Goal: Task Accomplishment & Management: Manage account settings

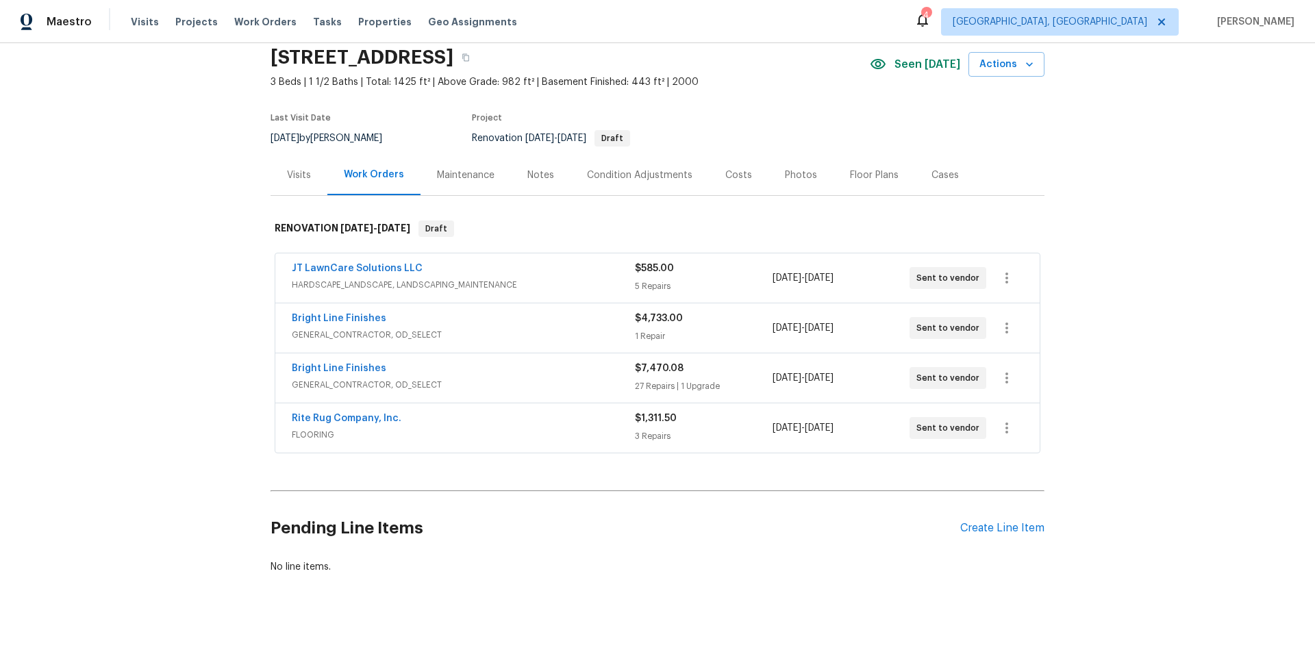
scroll to position [57, 0]
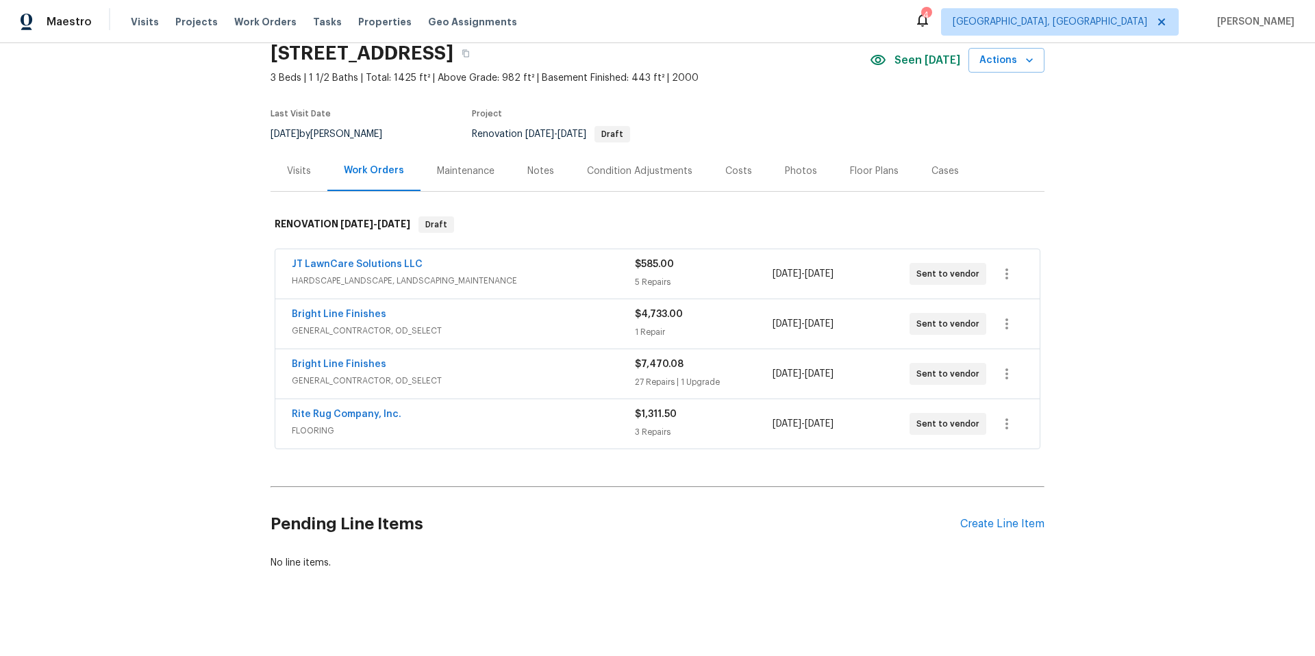
click at [464, 455] on div "Back to all projects [STREET_ADDRESS] 3 Beds | 1 1/2 Baths | Total: 1425 ft² | …" at bounding box center [658, 292] width 774 height 578
click at [549, 179] on div "Notes" at bounding box center [541, 171] width 60 height 40
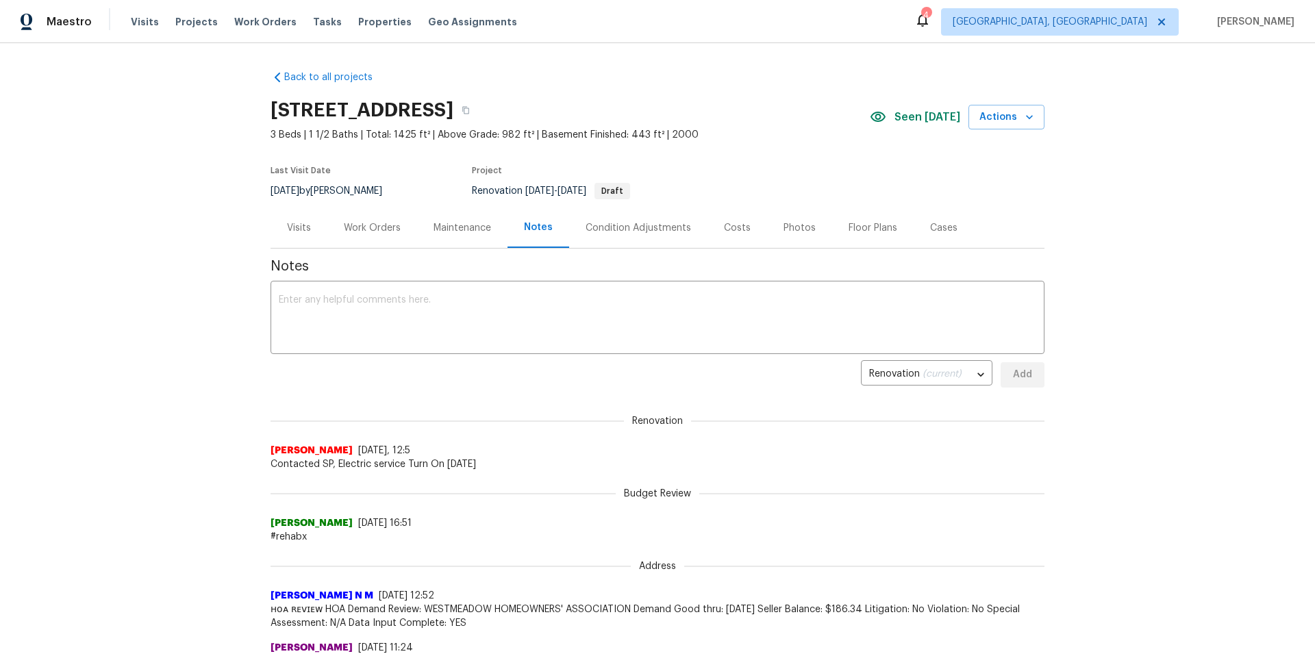
click at [653, 252] on div "Notes x ​ Renovation (current) f033bd4d-68a7-429a-806c-52ab392b4a46 ​ Add Renov…" at bounding box center [658, 573] width 774 height 649
click at [636, 234] on div "Condition Adjustments" at bounding box center [638, 228] width 138 height 40
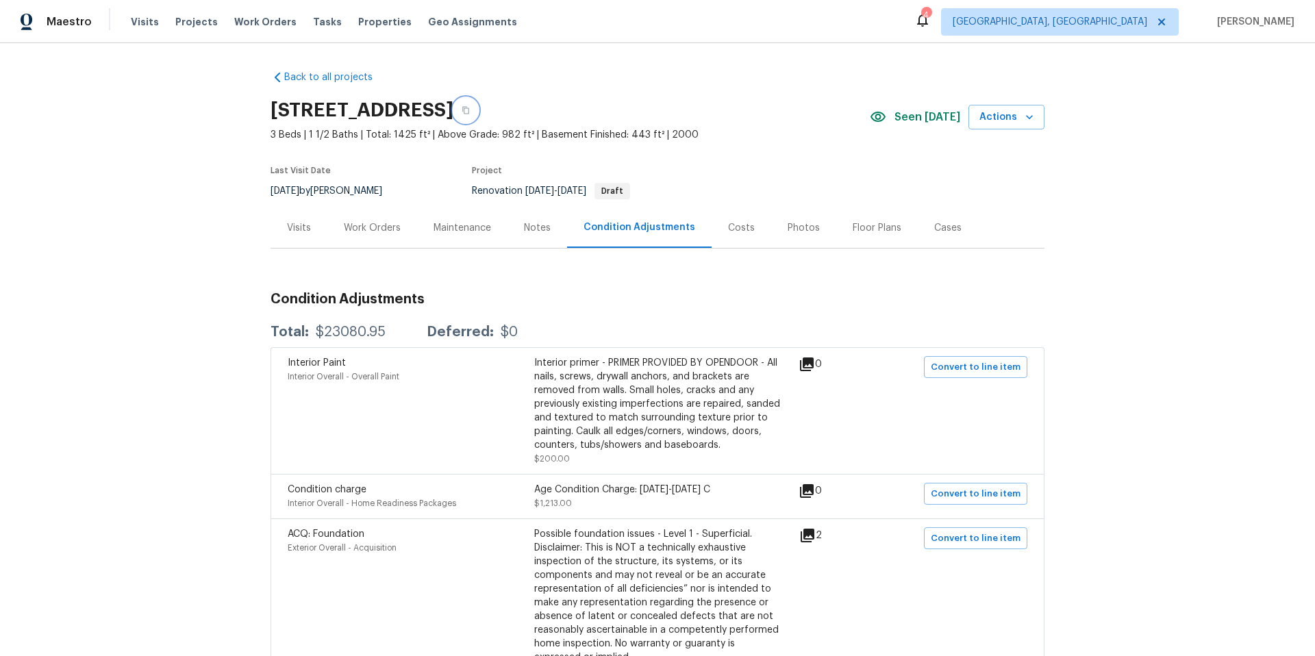
click at [470, 113] on icon "button" at bounding box center [466, 110] width 8 height 8
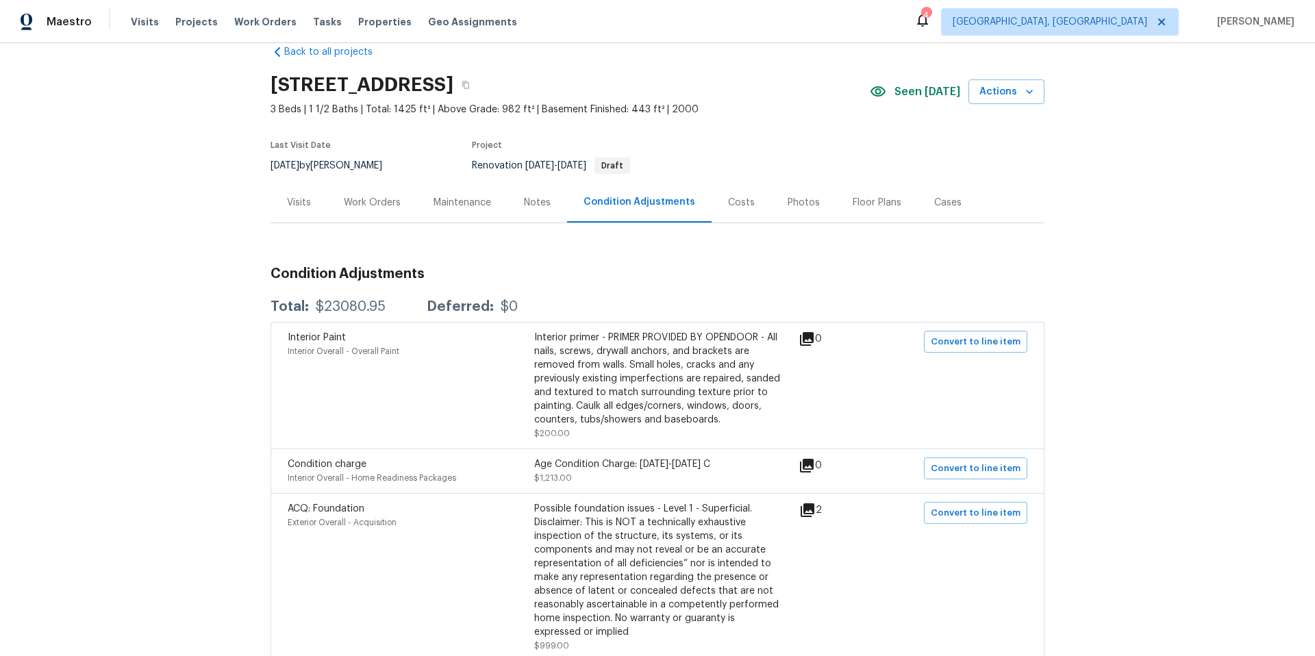
scroll to position [9, 0]
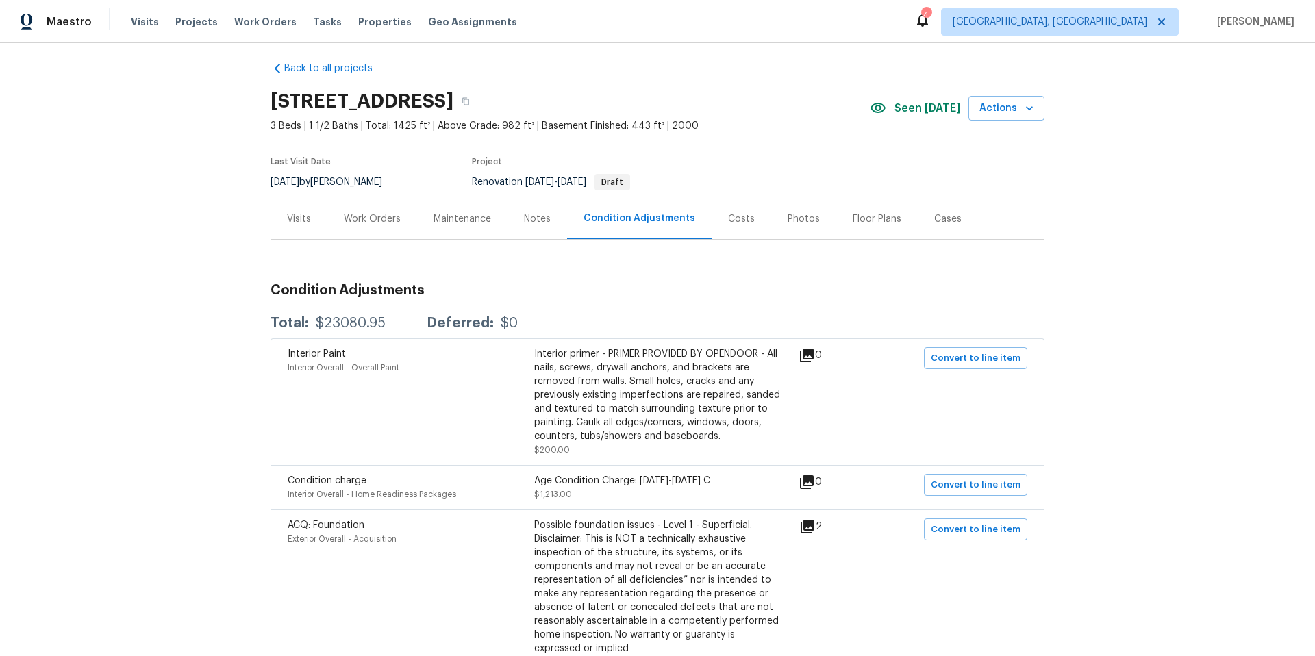
click at [377, 227] on div "Work Orders" at bounding box center [372, 219] width 90 height 40
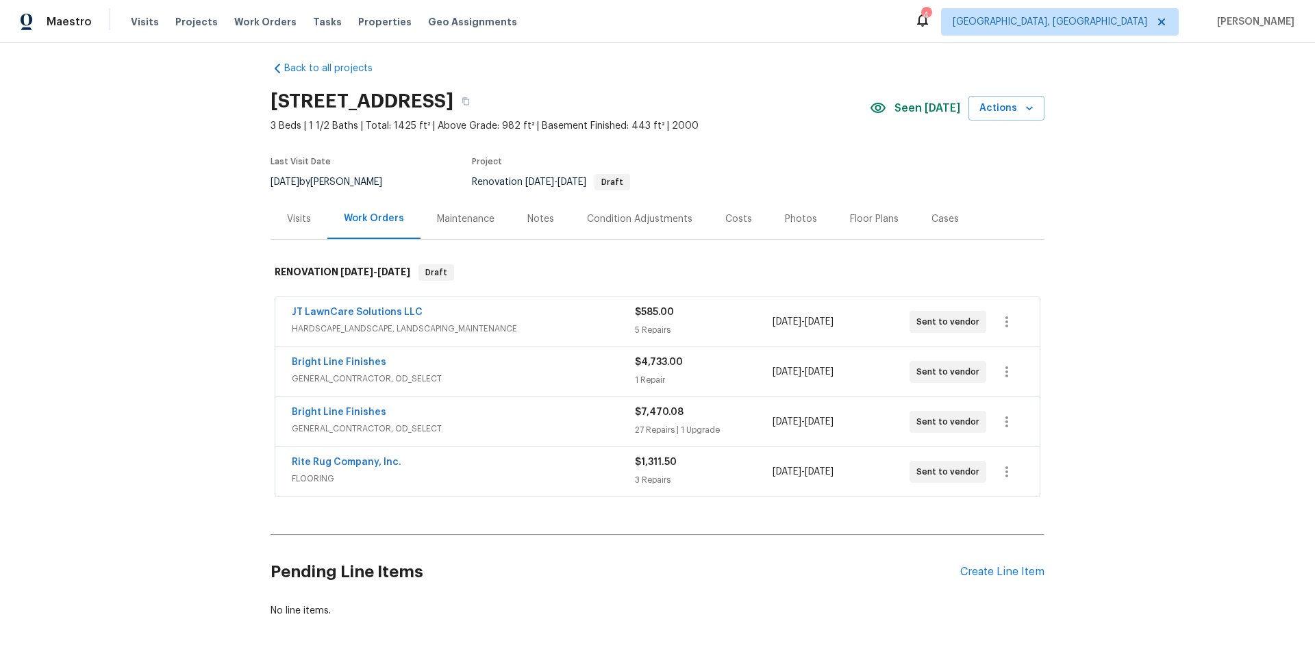
click at [469, 463] on div "Rite Rug Company, Inc." at bounding box center [463, 464] width 343 height 16
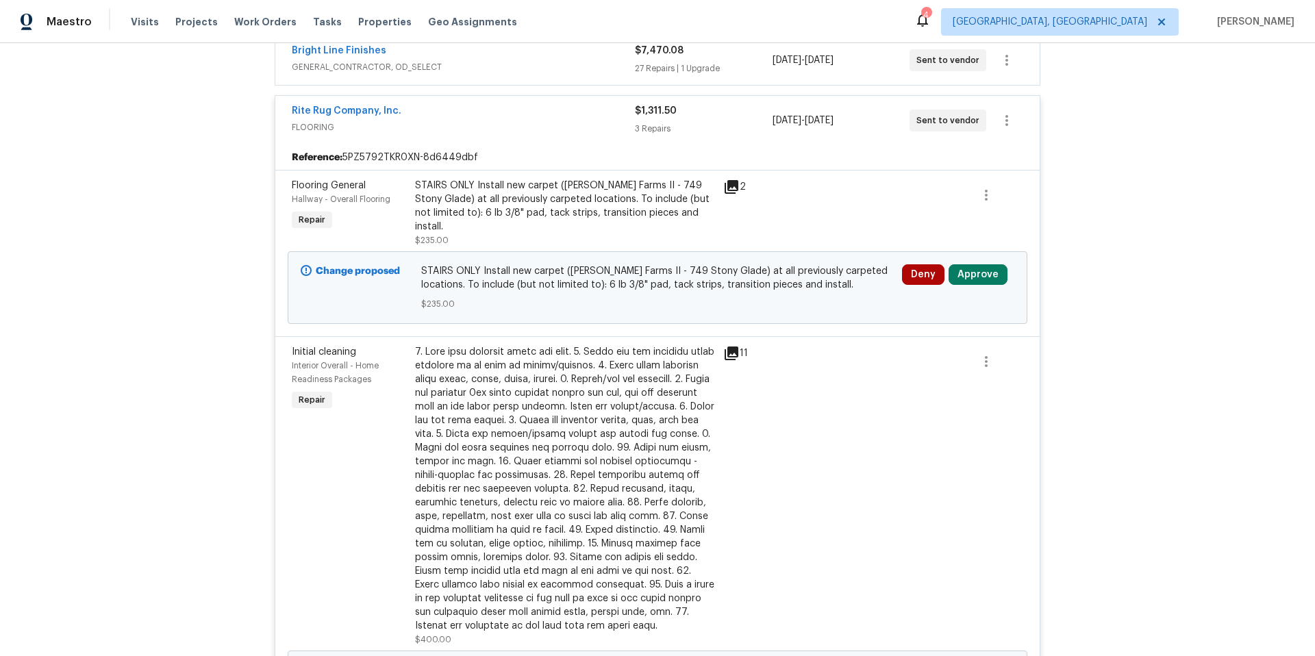
scroll to position [435, 0]
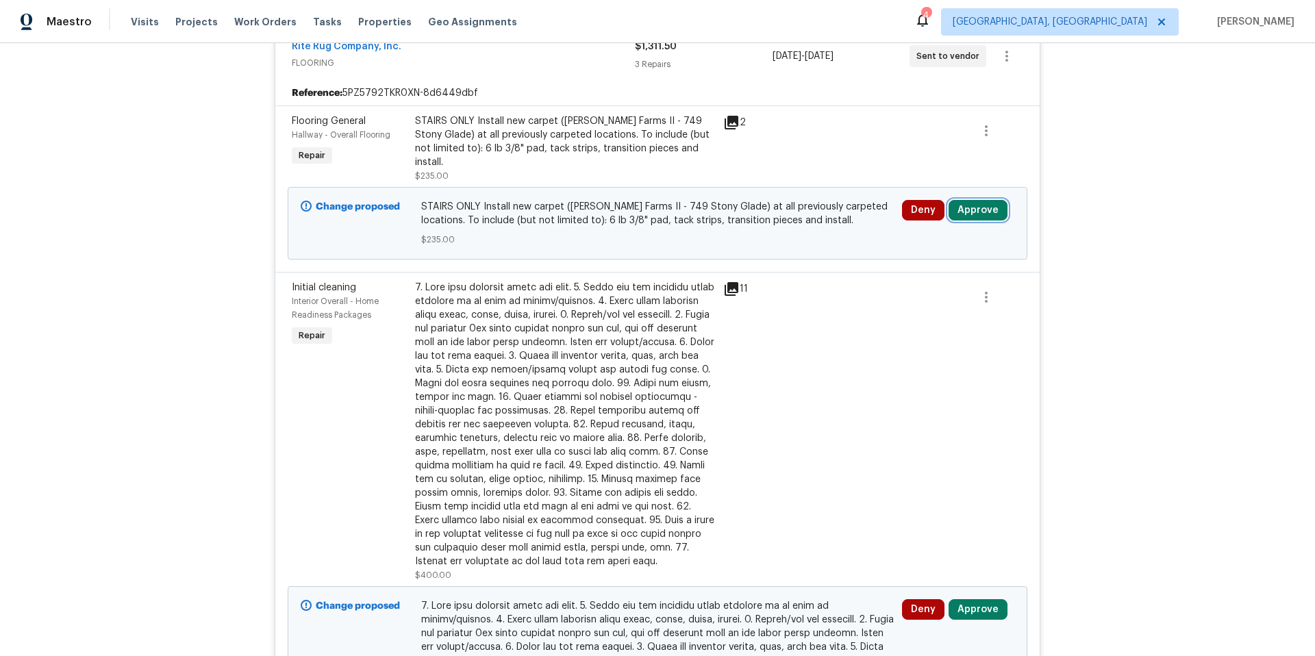
click at [986, 200] on button "Approve" at bounding box center [978, 210] width 59 height 21
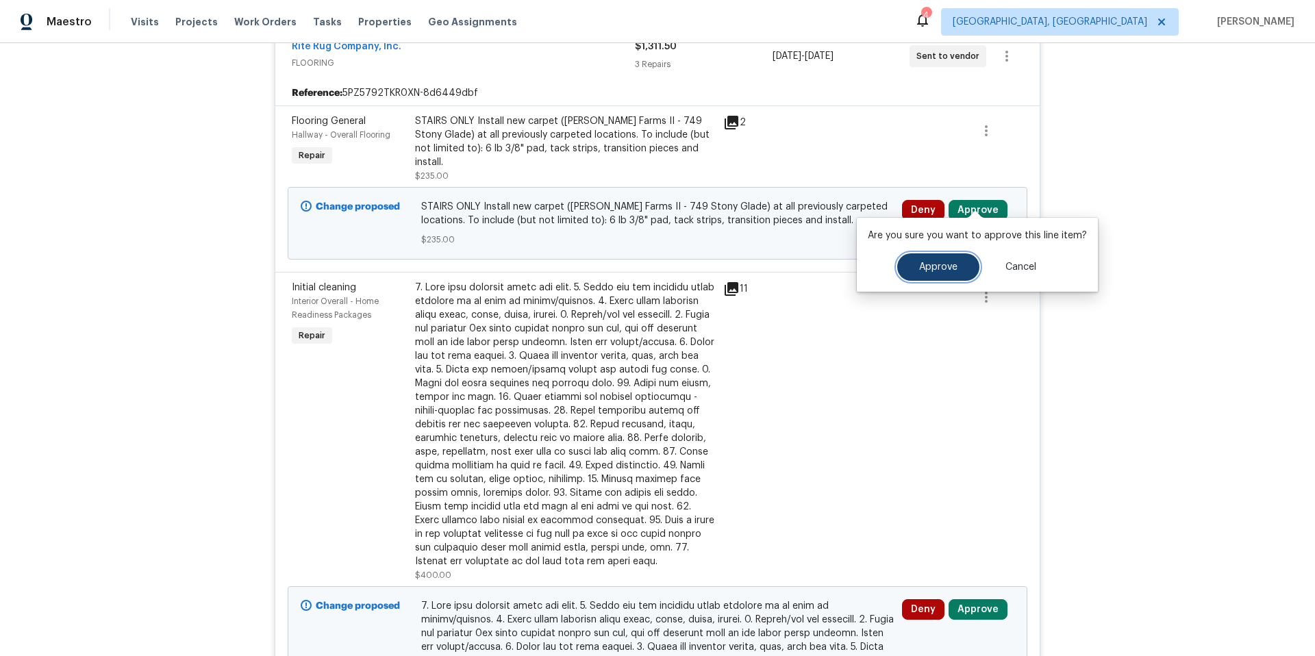
click at [930, 256] on button "Approve" at bounding box center [938, 266] width 82 height 27
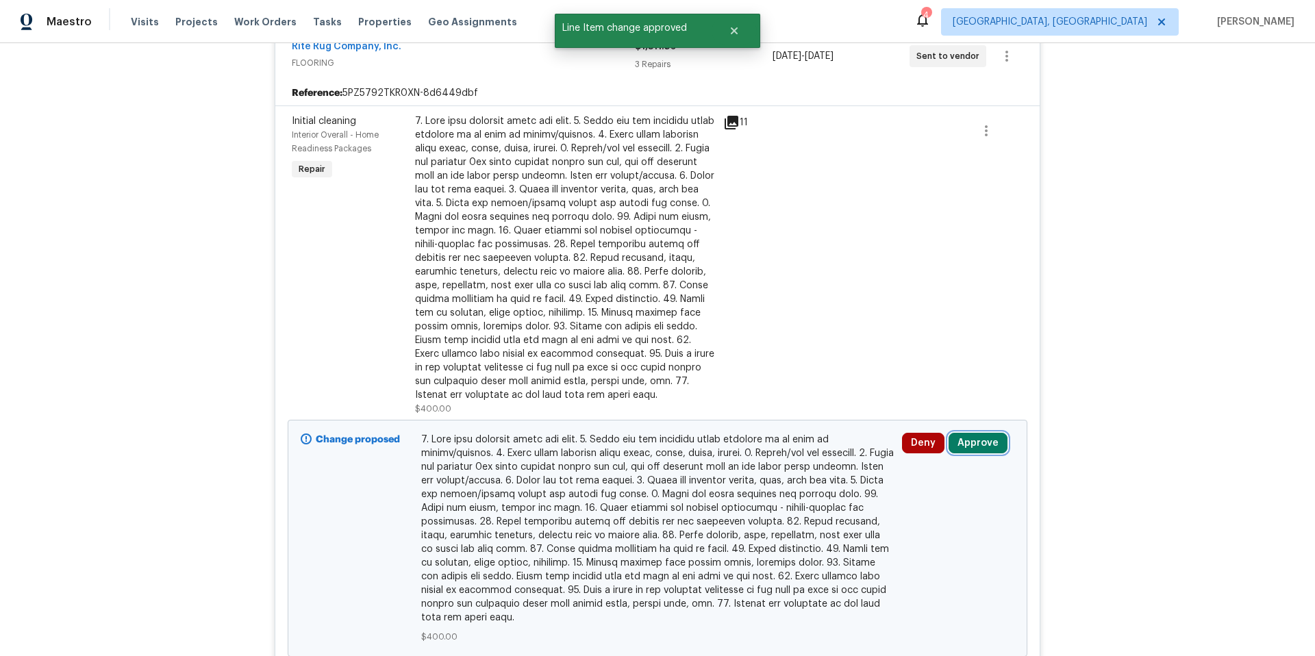
click at [961, 443] on button "Approve" at bounding box center [978, 443] width 59 height 21
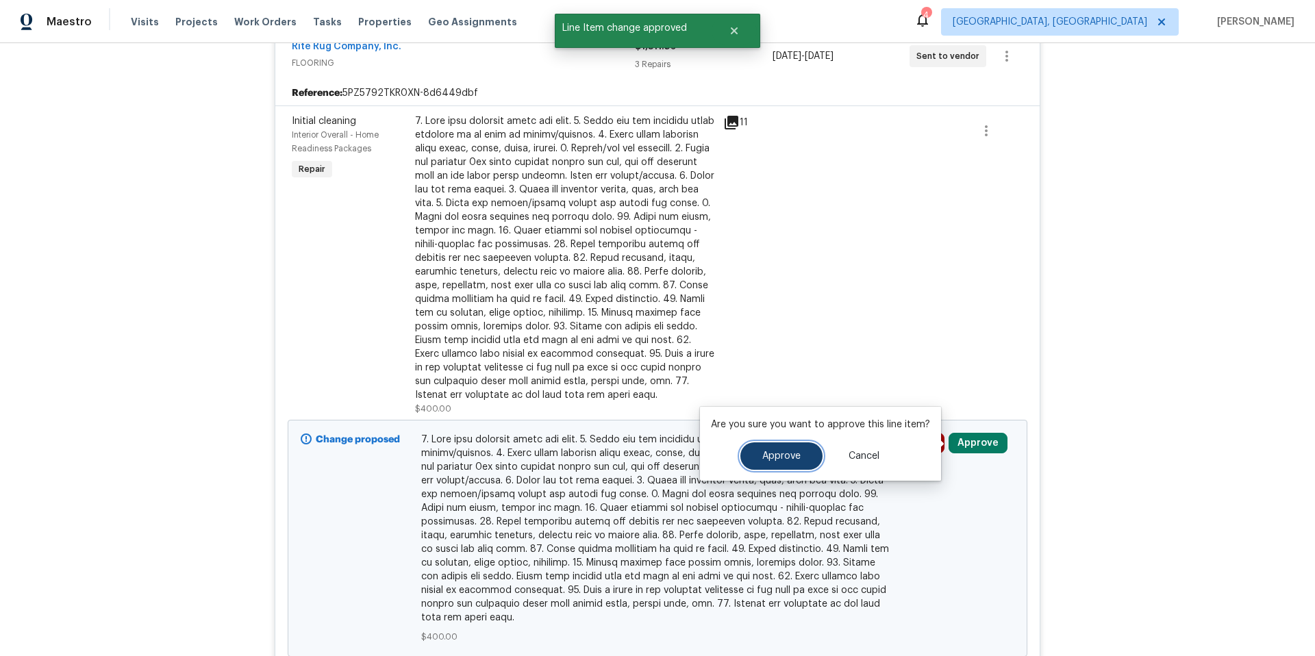
click at [777, 456] on span "Approve" at bounding box center [781, 456] width 38 height 10
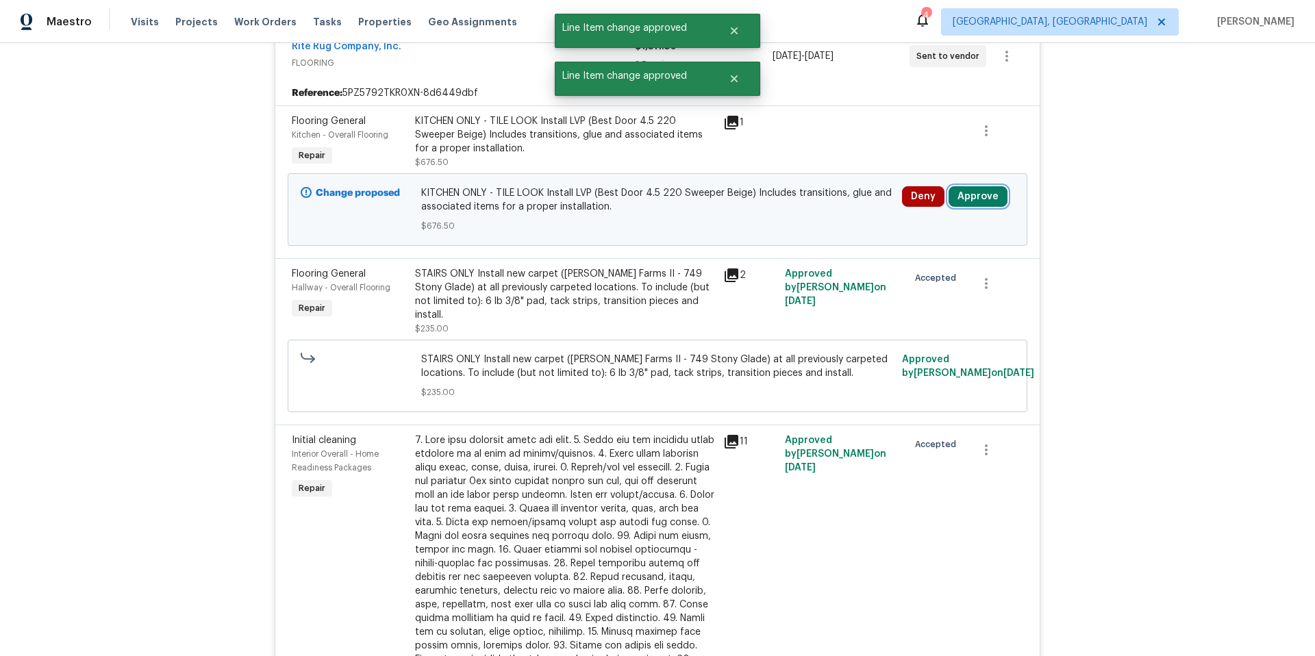
click at [983, 199] on button "Approve" at bounding box center [978, 196] width 59 height 21
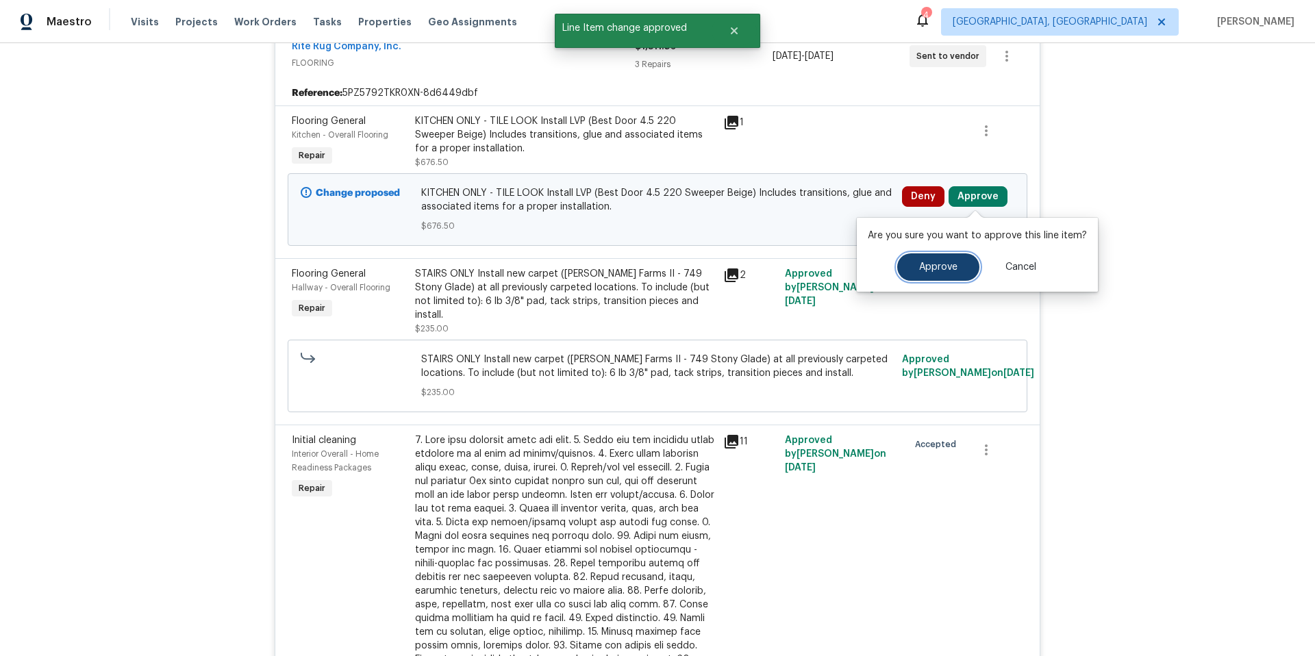
click at [921, 266] on span "Approve" at bounding box center [938, 267] width 38 height 10
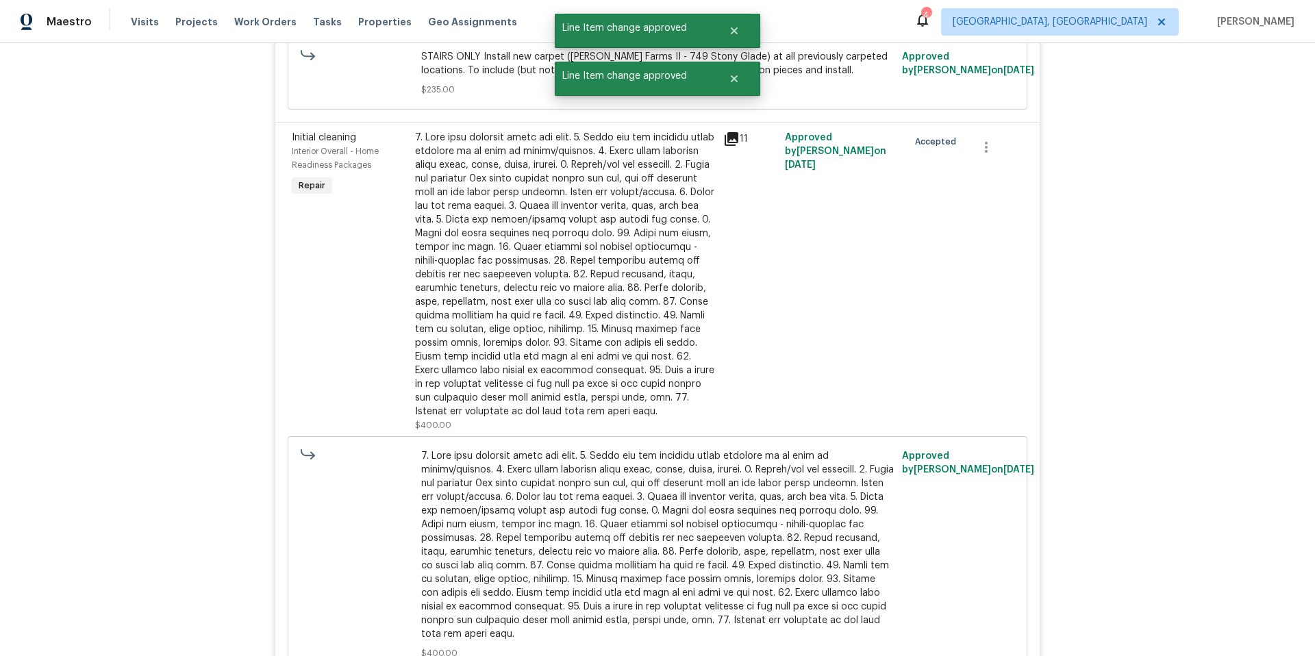
scroll to position [285, 0]
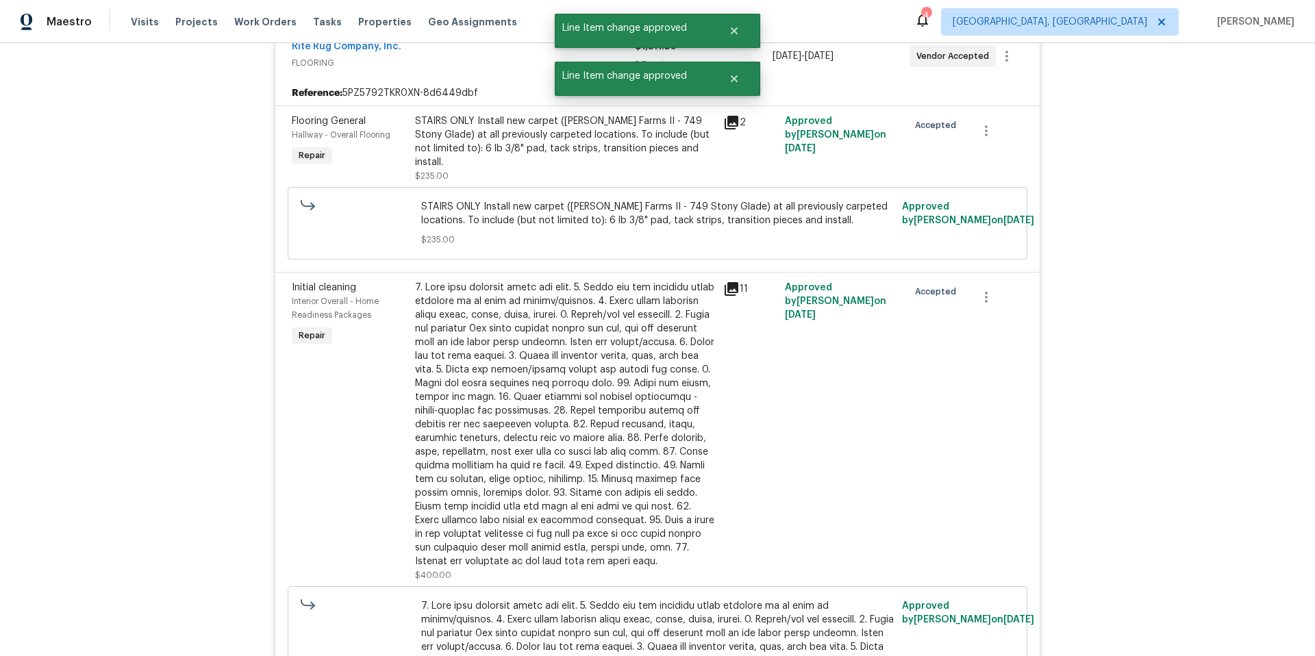
click at [503, 142] on div "STAIRS ONLY Install new carpet ([PERSON_NAME] Farms II - 749 Stony Glade) at al…" at bounding box center [565, 141] width 300 height 55
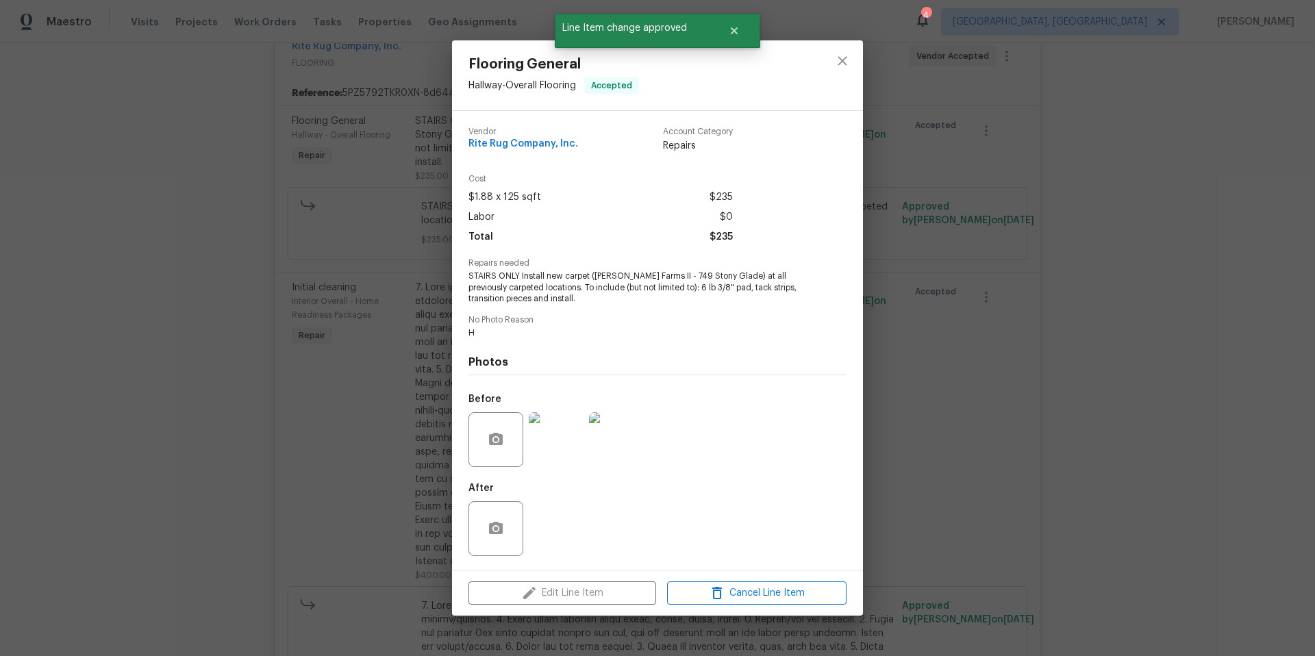
click at [566, 450] on img at bounding box center [556, 439] width 55 height 55
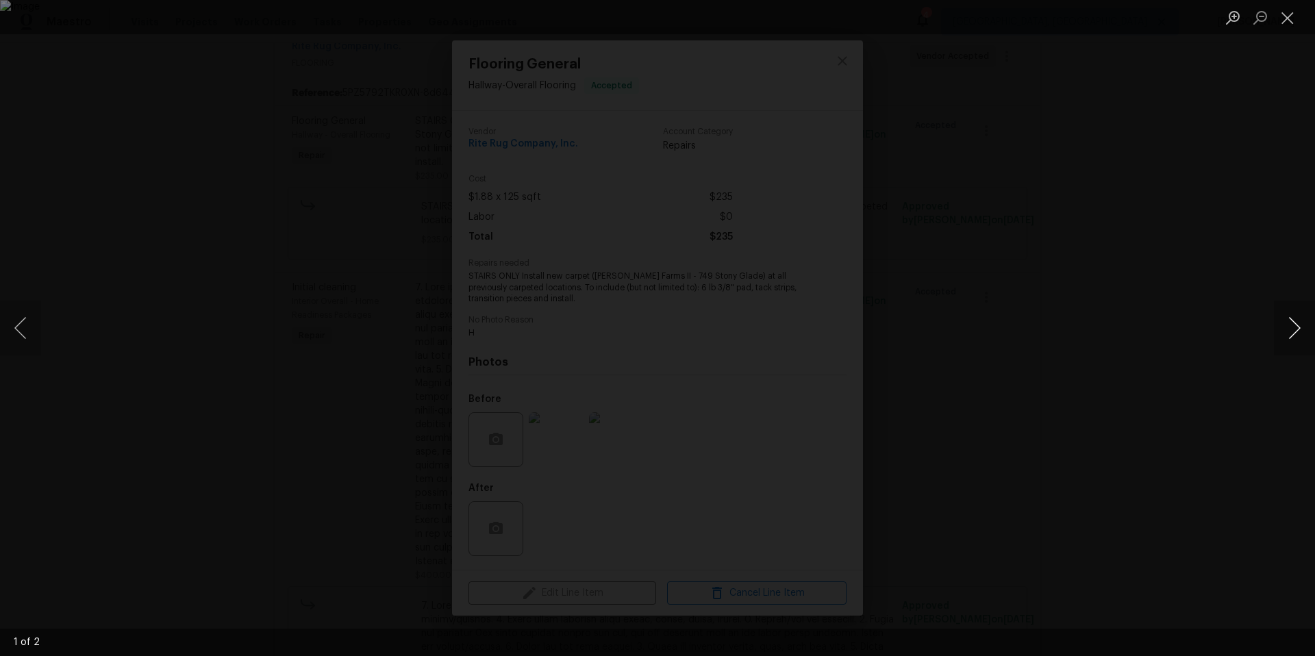
click at [1285, 340] on button "Next image" at bounding box center [1294, 328] width 41 height 55
click at [1201, 338] on div "Lightbox" at bounding box center [657, 328] width 1315 height 656
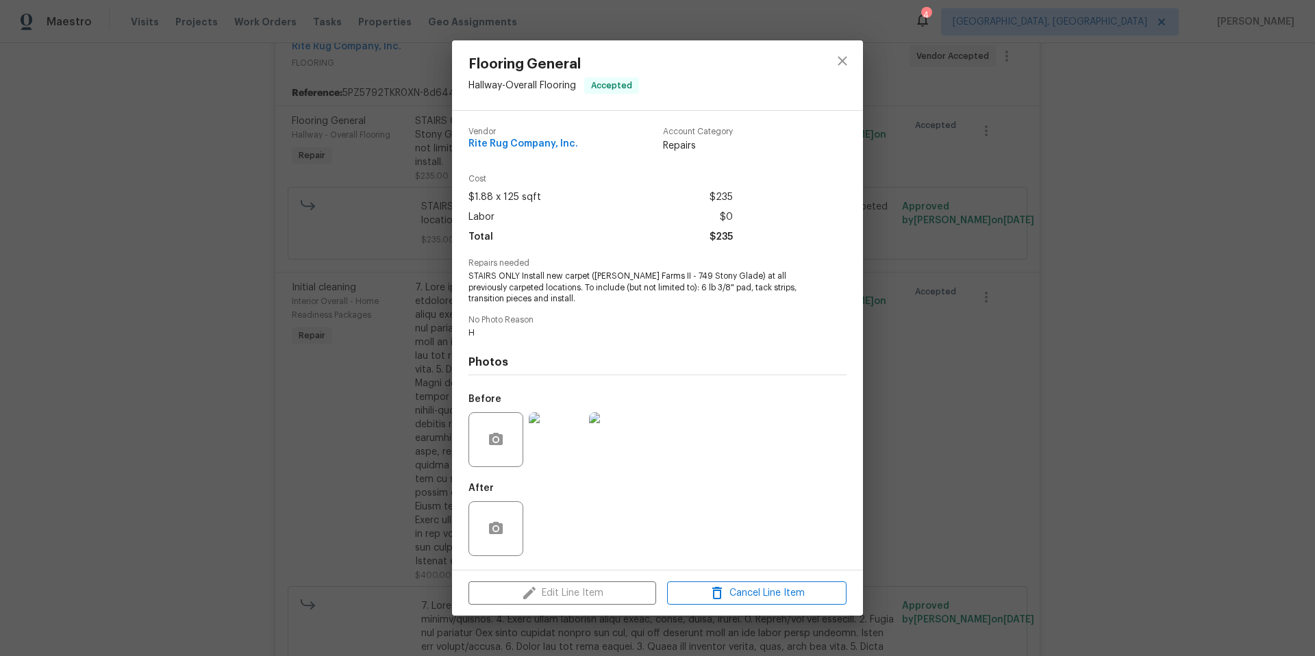
click at [1195, 338] on div "Flooring General Hallway - Overall Flooring Accepted Vendor Rite Rug Company, I…" at bounding box center [657, 328] width 1315 height 656
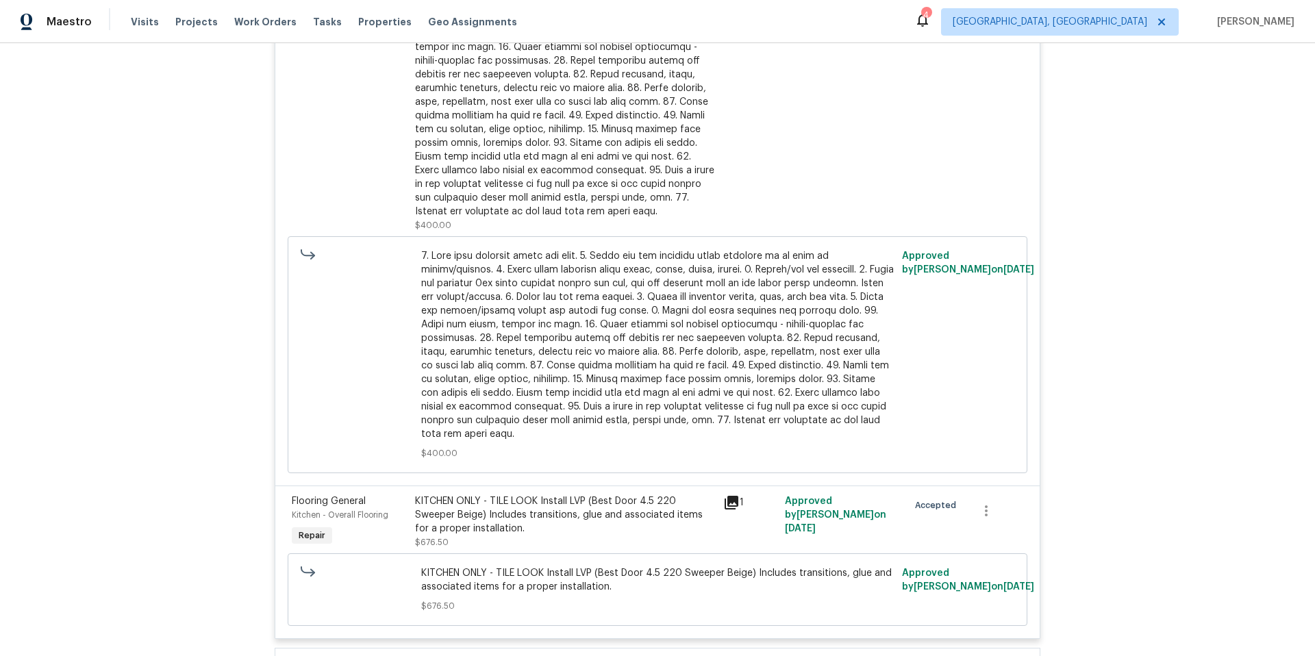
scroll to position [773, 0]
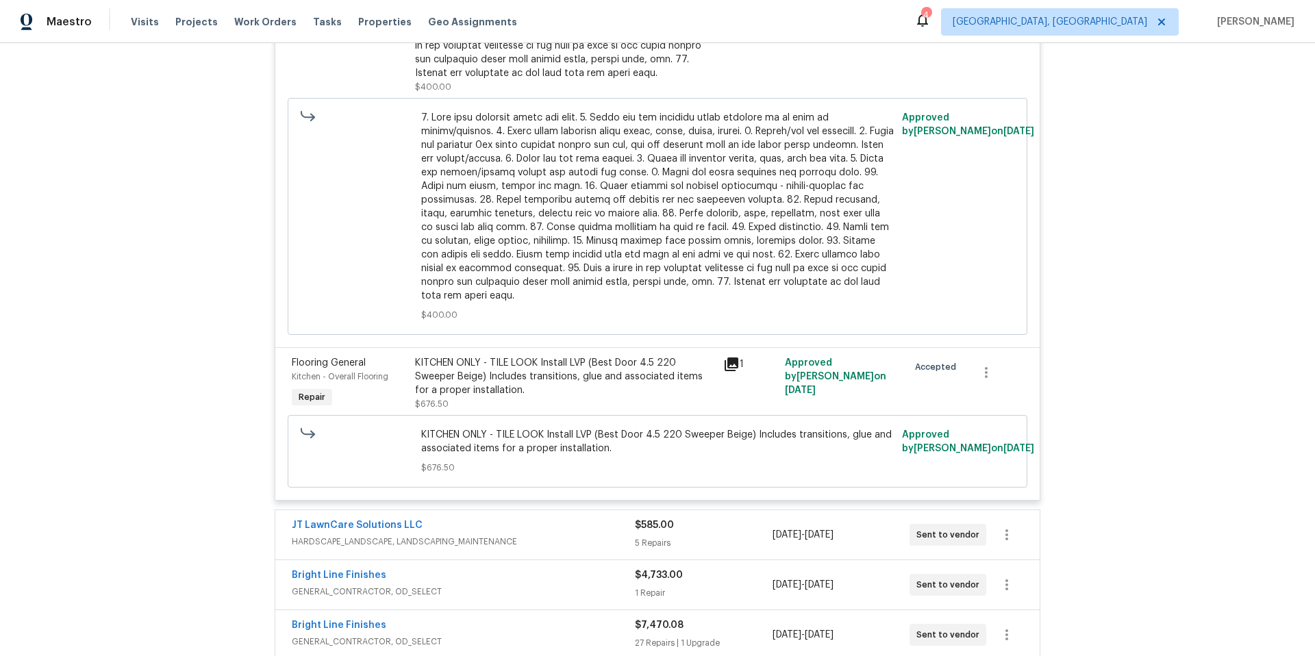
click at [560, 370] on div "KITCHEN ONLY - TILE LOOK Install LVP (Best Door 4.5 220 Sweeper Beige) Includes…" at bounding box center [565, 376] width 300 height 41
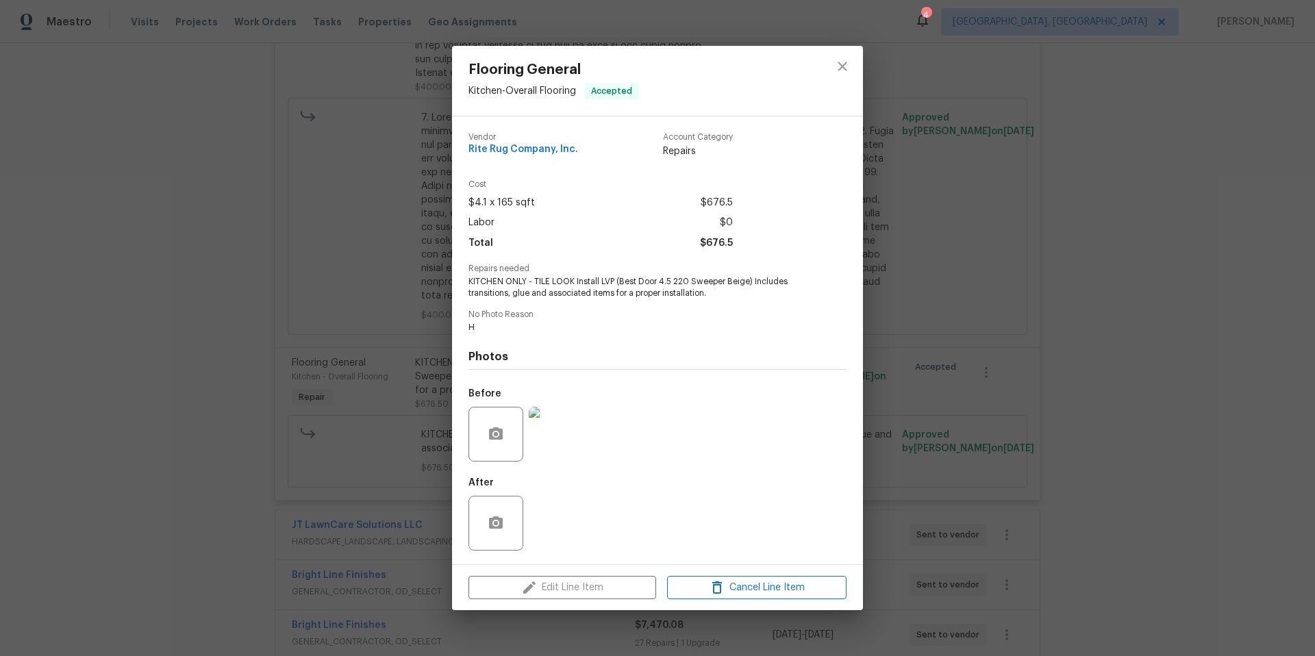
click at [564, 456] on img at bounding box center [556, 434] width 55 height 55
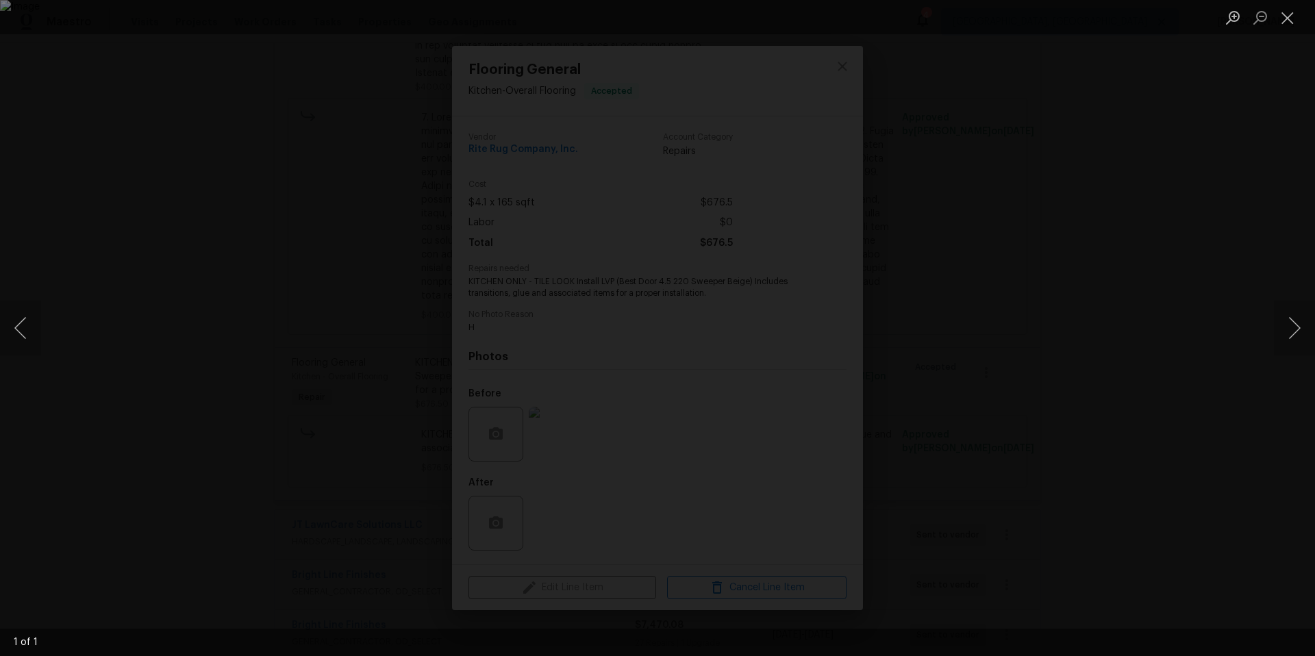
click at [1199, 273] on div "Lightbox" at bounding box center [657, 328] width 1315 height 656
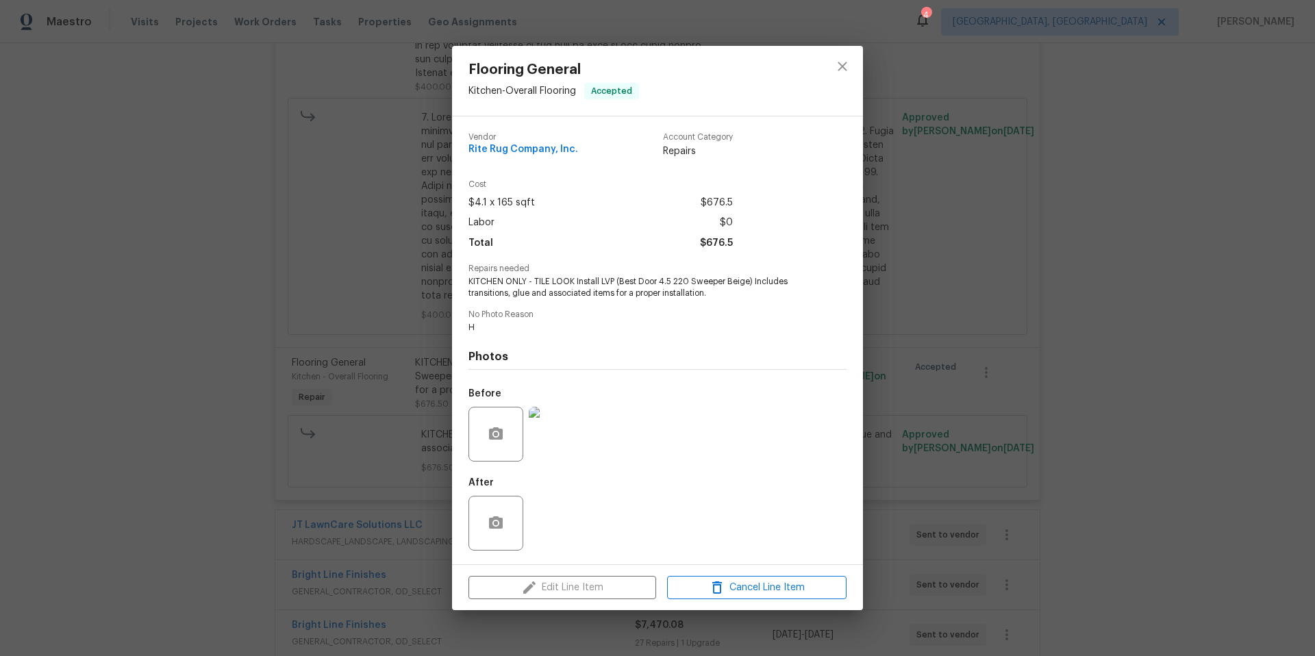
click at [1199, 273] on div "Flooring General Kitchen - Overall Flooring Accepted Vendor Rite Rug Company, I…" at bounding box center [657, 328] width 1315 height 656
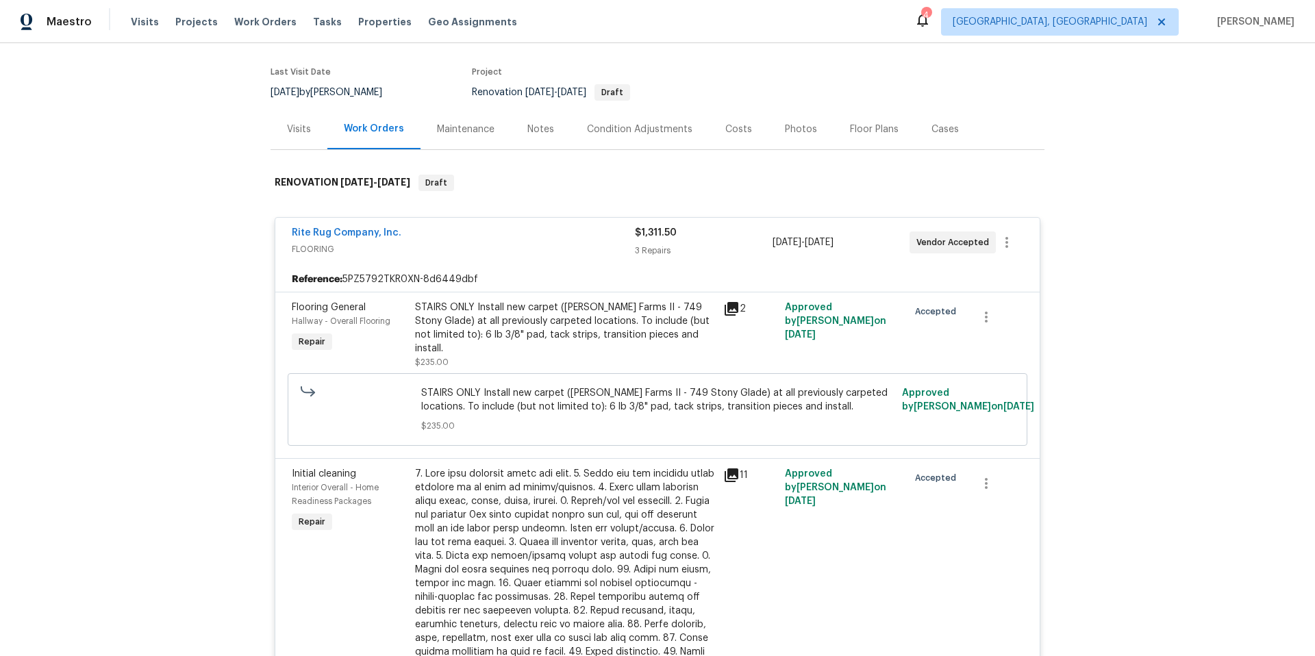
scroll to position [0, 0]
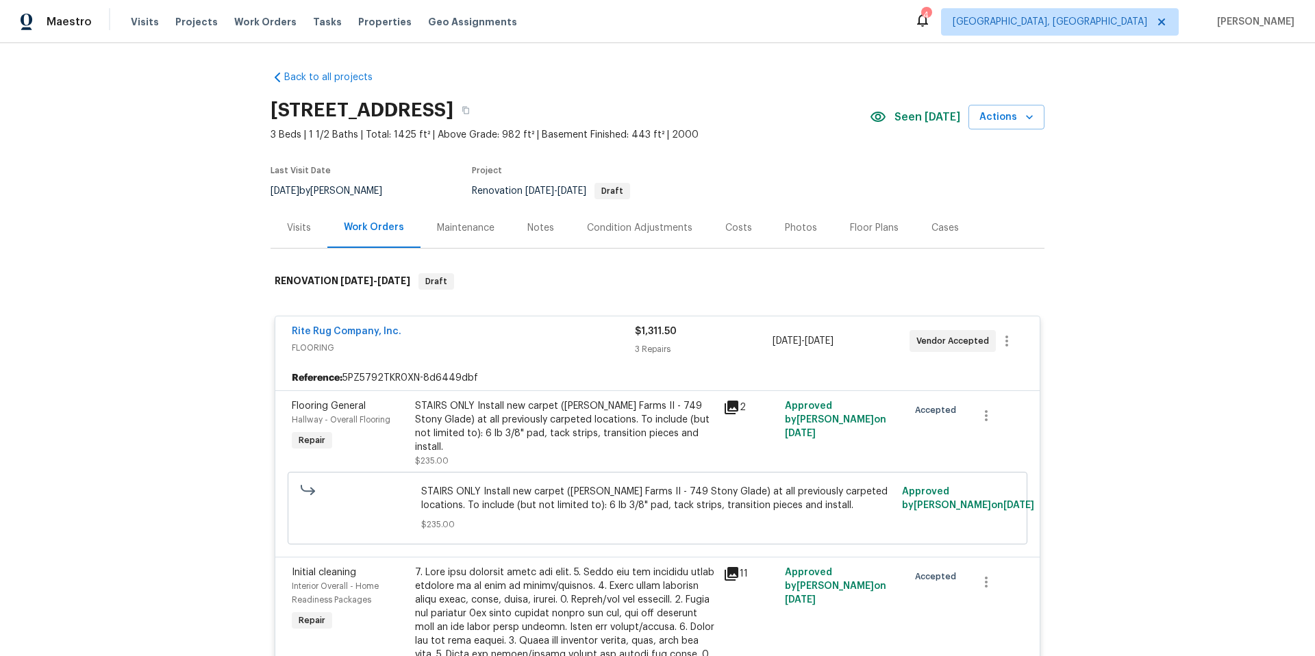
click at [492, 332] on div "Rite Rug Company, Inc." at bounding box center [463, 333] width 343 height 16
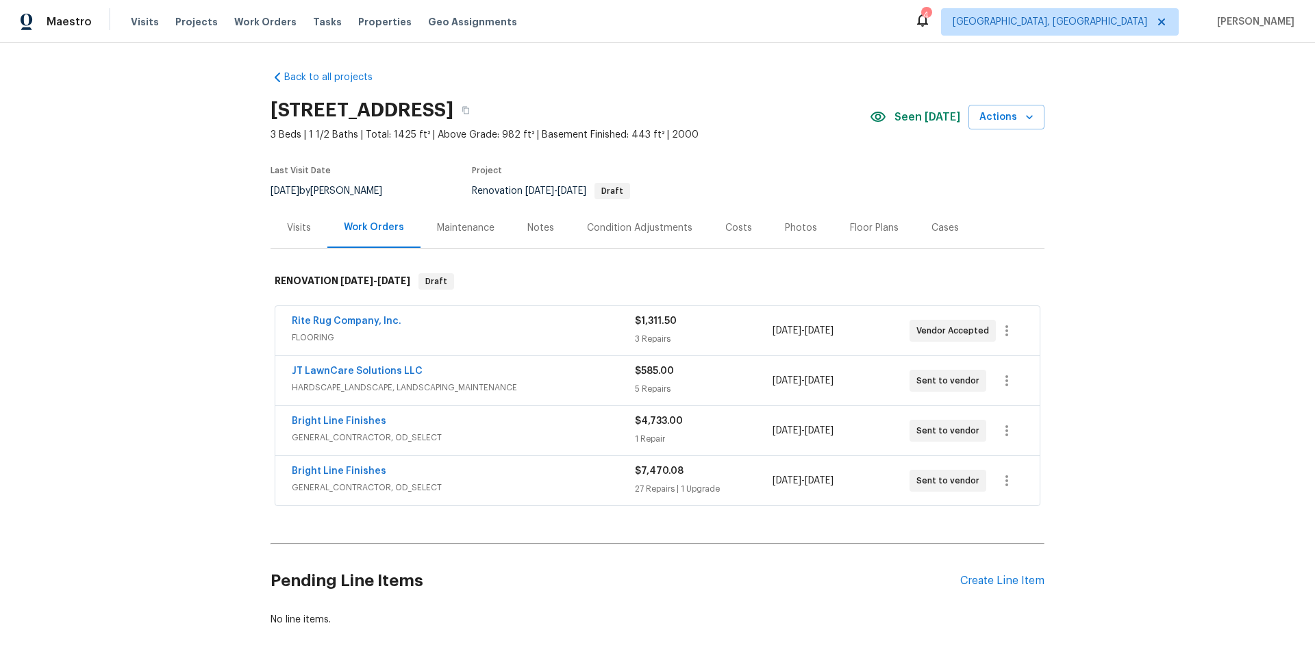
click at [544, 431] on span "GENERAL_CONTRACTOR, OD_SELECT" at bounding box center [463, 438] width 343 height 14
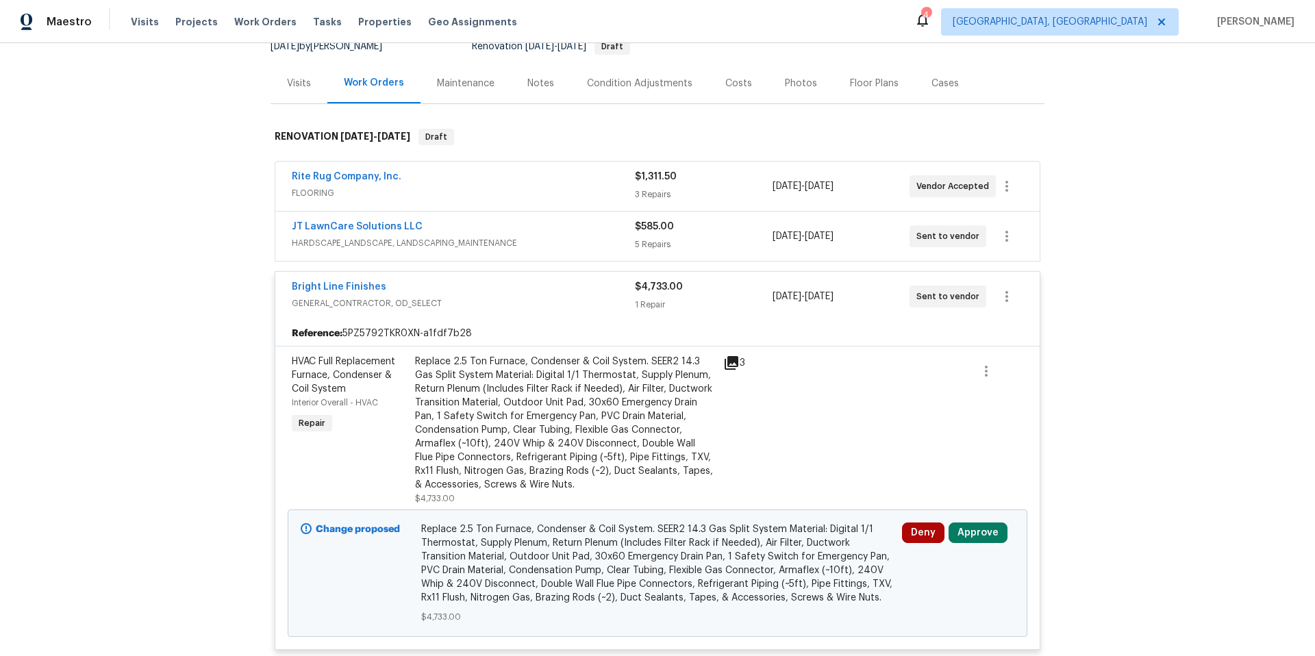
scroll to position [179, 0]
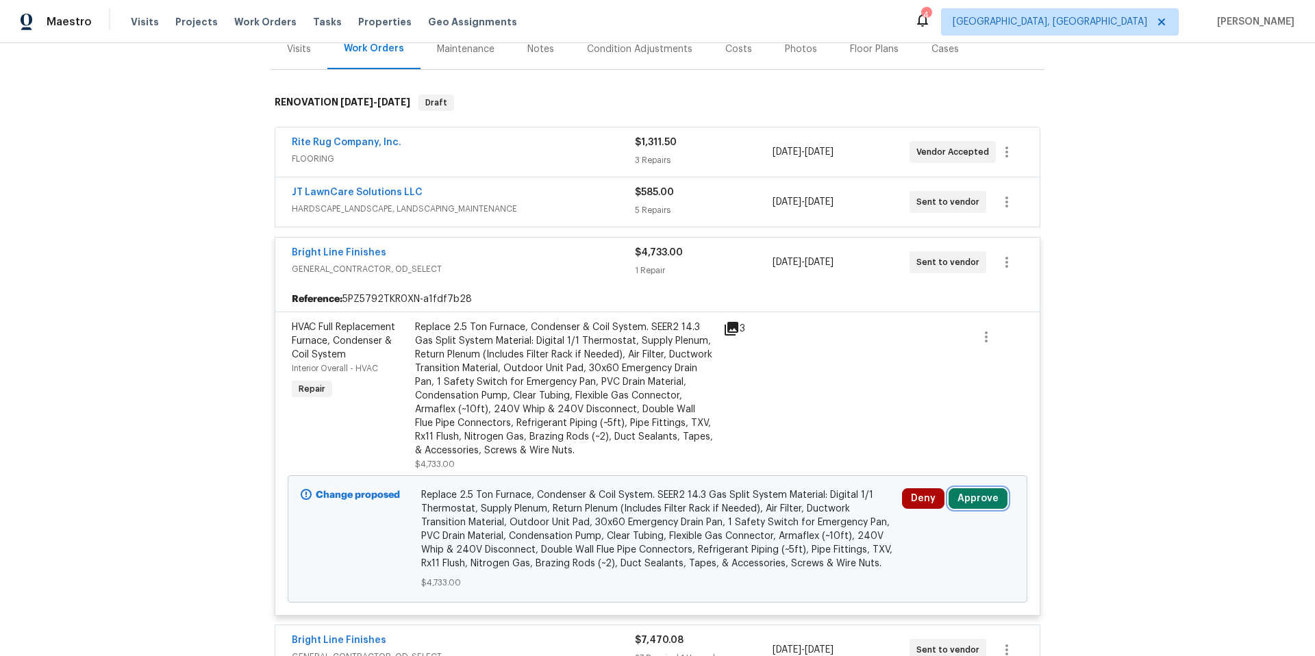
click at [984, 498] on button "Approve" at bounding box center [978, 498] width 59 height 21
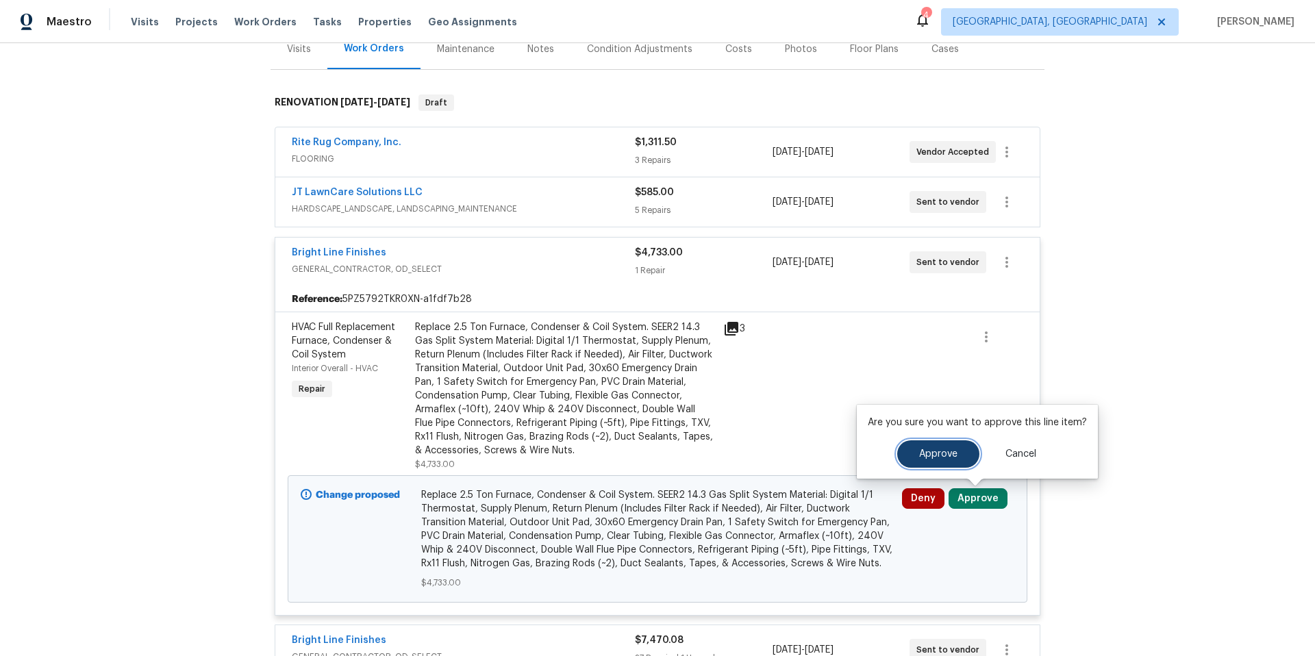
click at [906, 463] on button "Approve" at bounding box center [938, 453] width 82 height 27
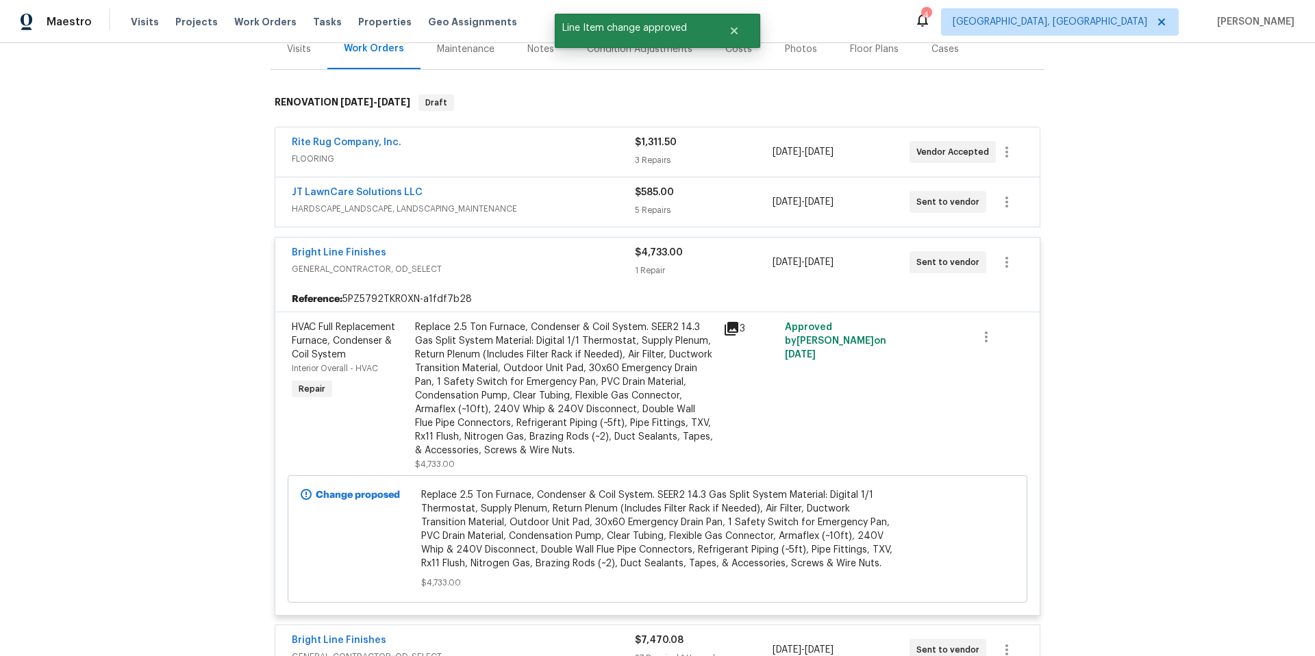
click at [719, 407] on div "3" at bounding box center [750, 395] width 62 height 159
click at [665, 380] on div "Replace 2.5 Ton Furnace, Condenser & Coil System. SEER2 14.3 Gas Split System M…" at bounding box center [565, 389] width 300 height 137
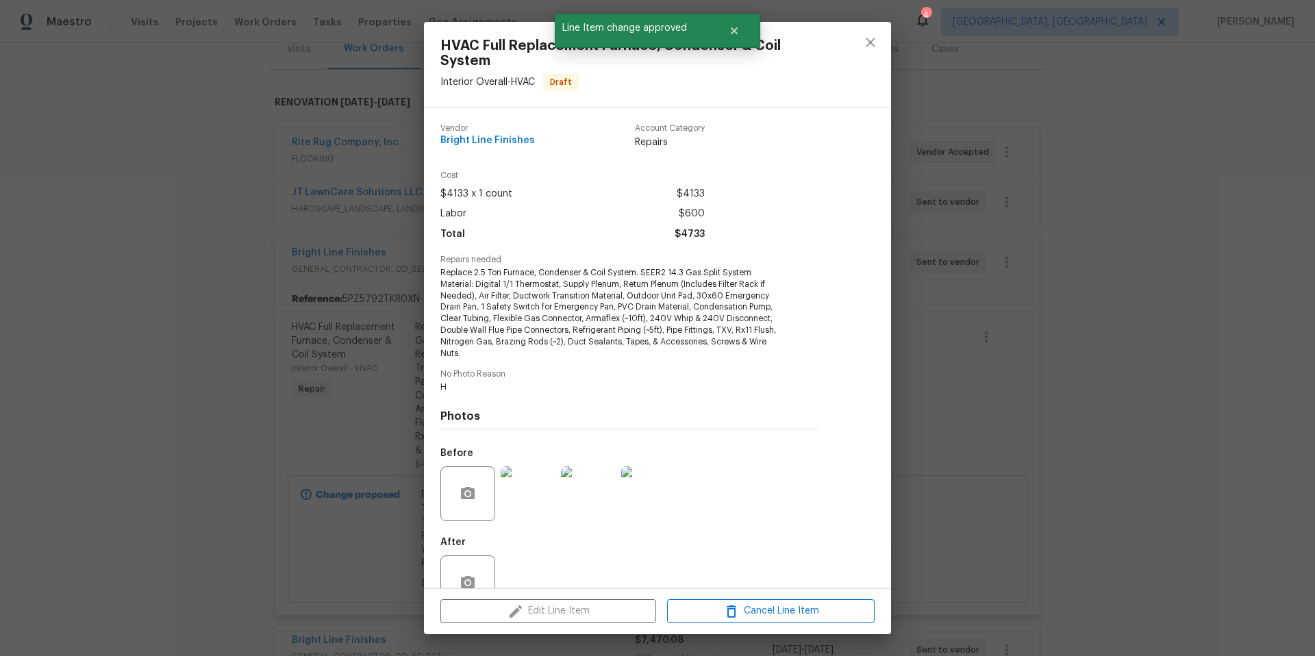
click at [531, 496] on img at bounding box center [528, 493] width 55 height 55
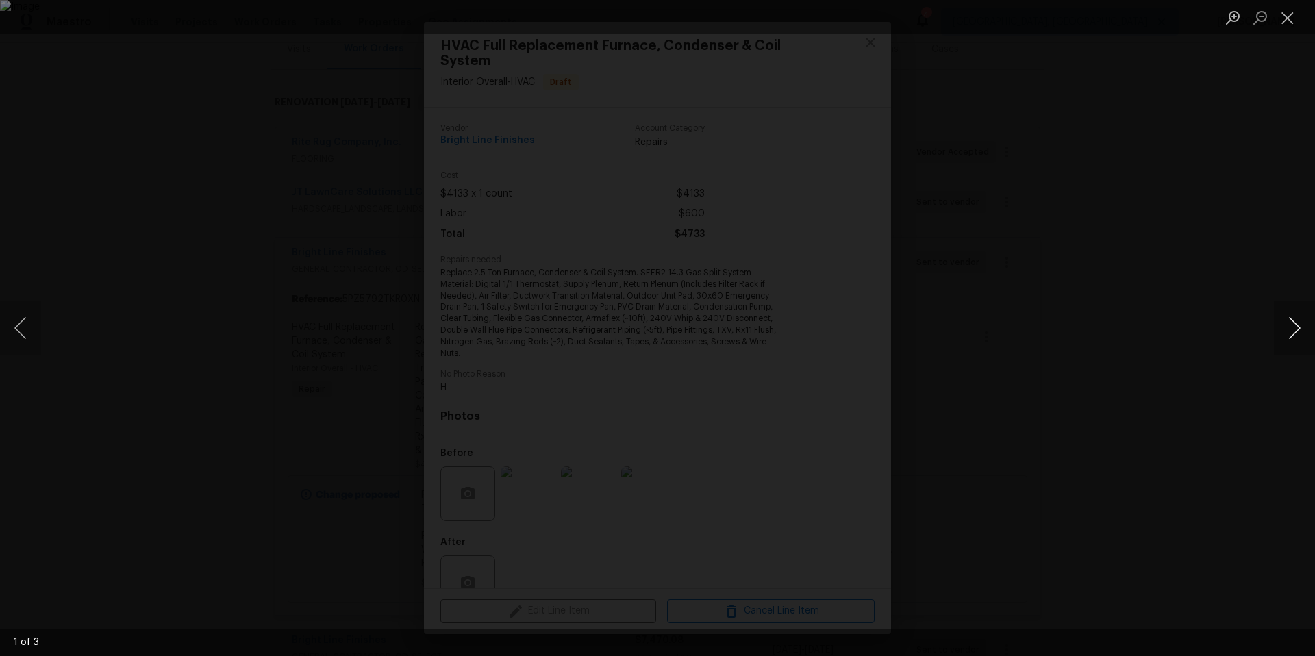
click at [1295, 322] on button "Next image" at bounding box center [1294, 328] width 41 height 55
click at [1182, 269] on div "Lightbox" at bounding box center [657, 328] width 1315 height 656
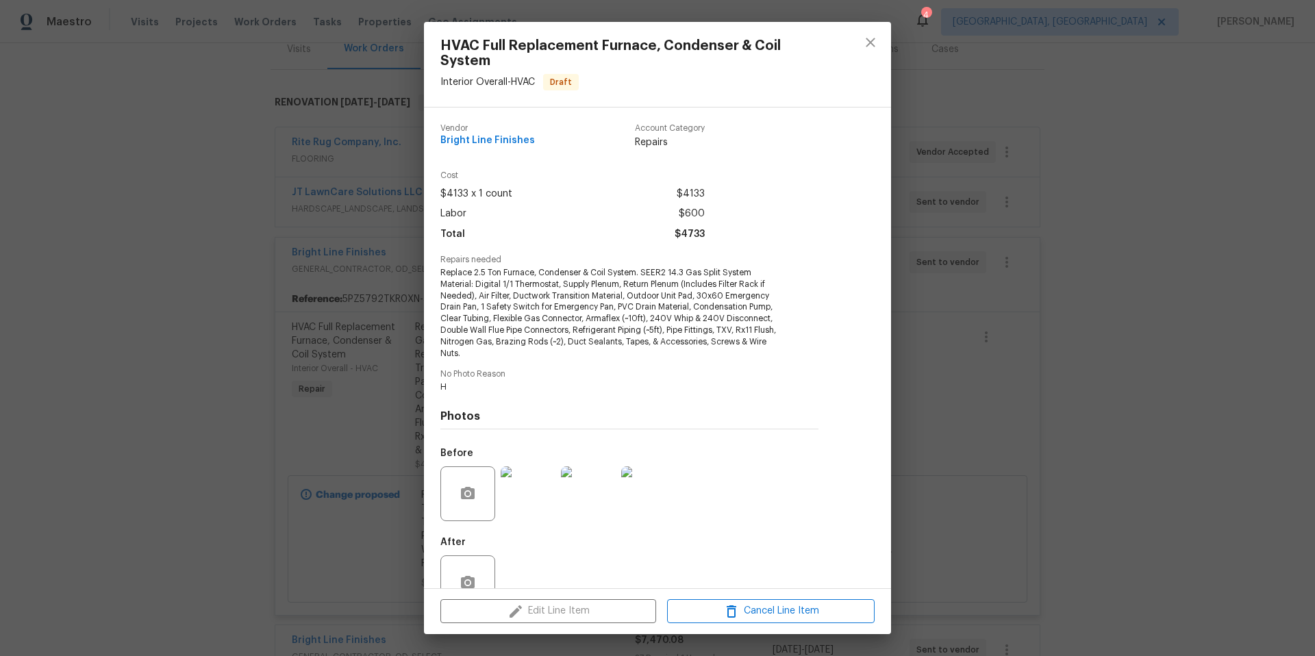
click at [1182, 269] on div "HVAC Full Replacement Furnace, Condenser & Coil System Interior Overall - HVAC …" at bounding box center [657, 328] width 1315 height 656
